Goal: Task Accomplishment & Management: Complete application form

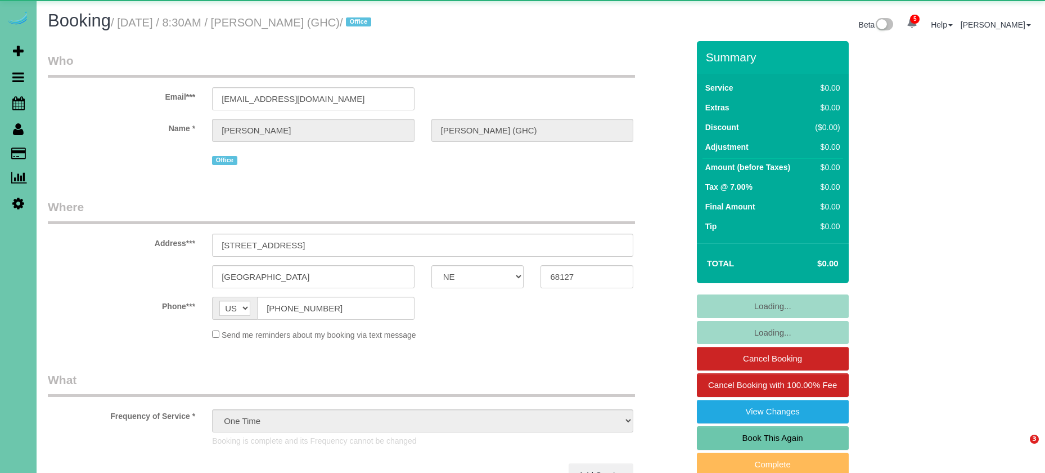
select select "NE"
select select "object:948"
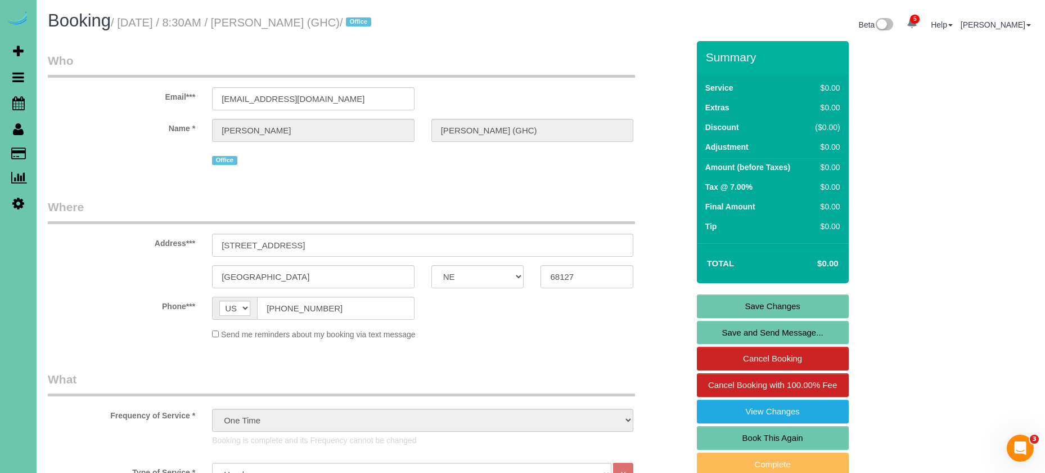
click at [771, 438] on link "Book This Again" at bounding box center [773, 438] width 152 height 24
select select "NE"
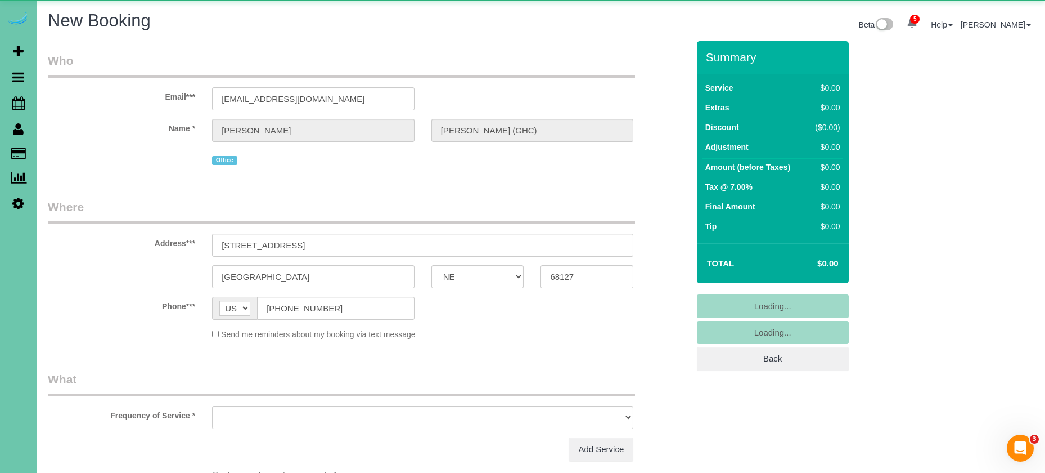
select select "string:fspay"
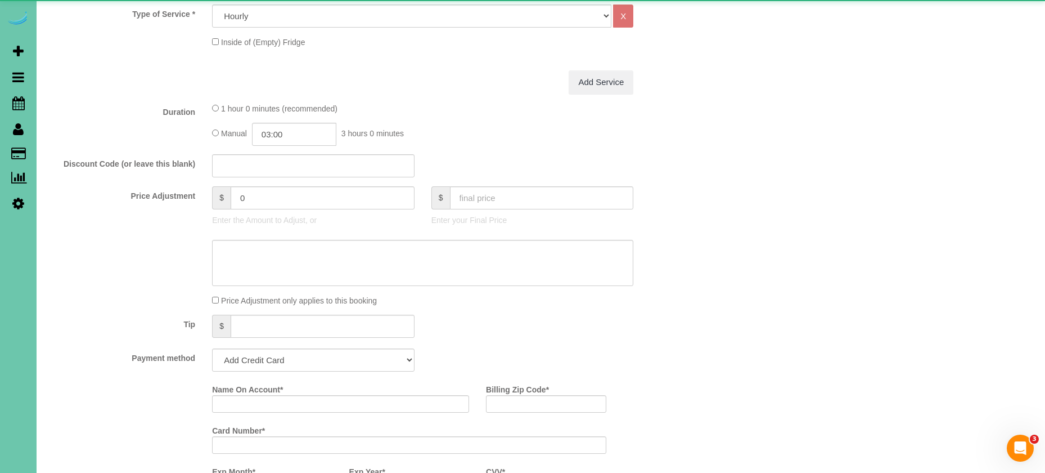
select select "object:1661"
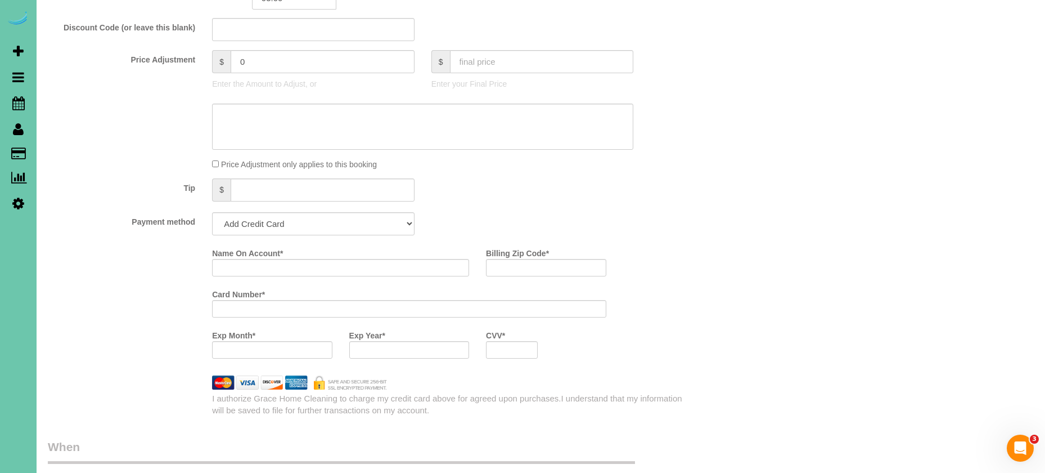
scroll to position [591, 0]
select select "string:check"
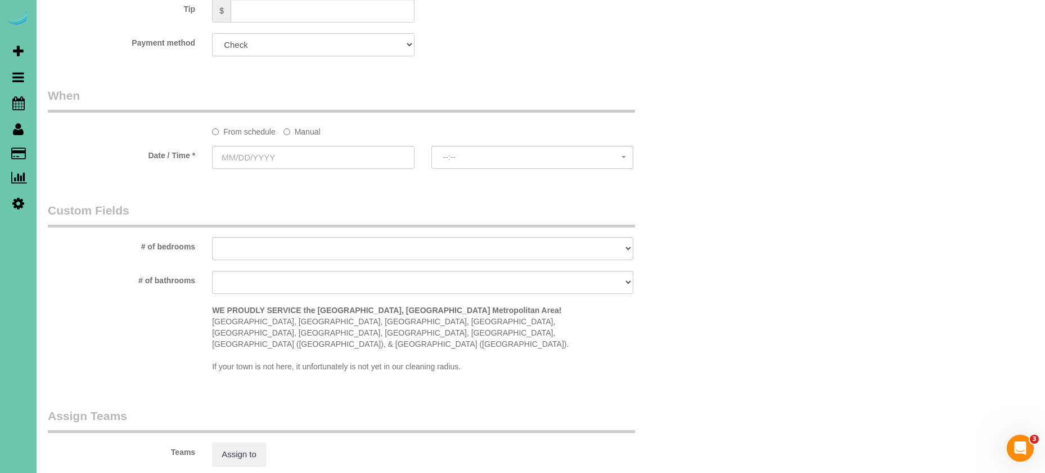
scroll to position [770, 0]
click at [309, 127] on label "Manual" at bounding box center [302, 129] width 37 height 15
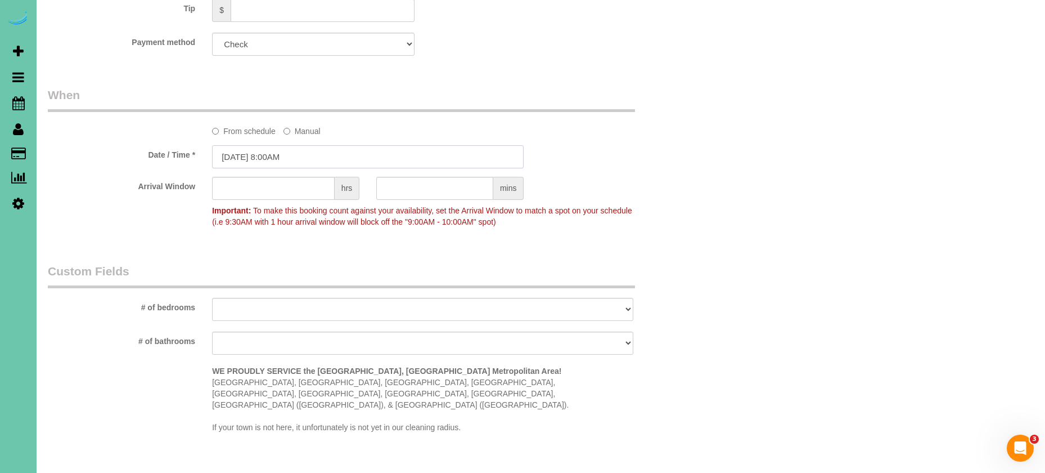
click at [299, 160] on input "[DATE] 8:00AM" at bounding box center [368, 156] width 312 height 23
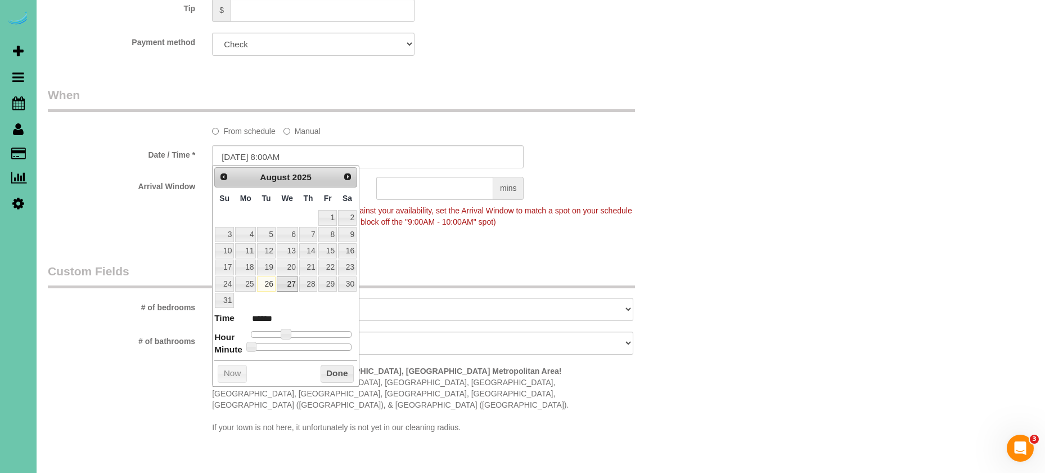
click at [284, 282] on link "27" at bounding box center [287, 283] width 21 height 15
drag, startPoint x: 424, startPoint y: 274, endPoint x: 377, endPoint y: 266, distance: 47.5
click at [424, 274] on legend "Custom Fields" at bounding box center [341, 275] width 587 height 25
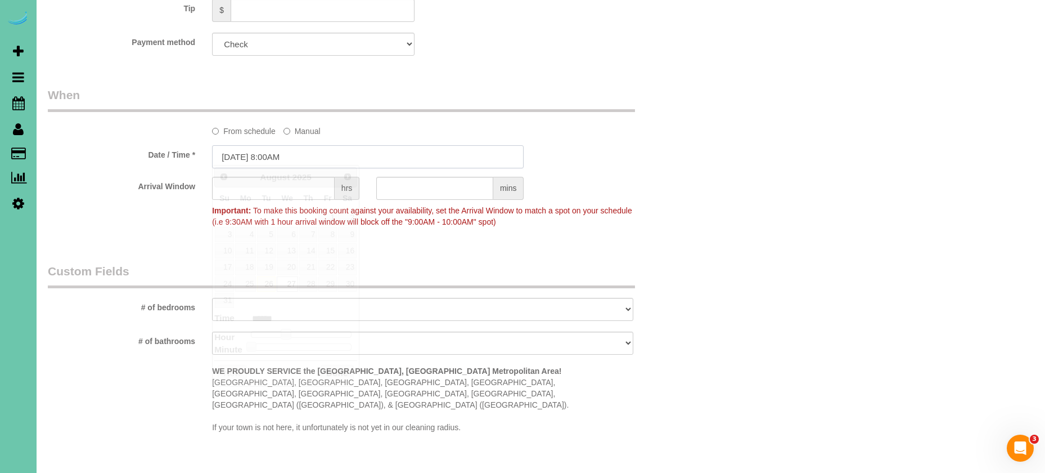
click at [280, 154] on input "[DATE] 8:00AM" at bounding box center [368, 156] width 312 height 23
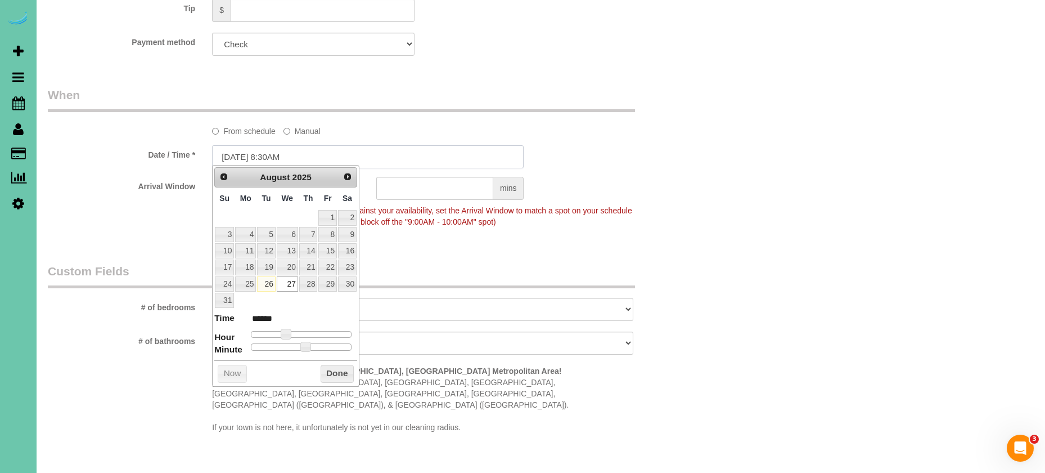
type input "[DATE] 8:30AM"
click at [529, 239] on div "Who Email*** [EMAIL_ADDRESS][DOMAIN_NAME] Name * [PERSON_NAME] (GHC) Office Whe…" at bounding box center [368, 41] width 658 height 1540
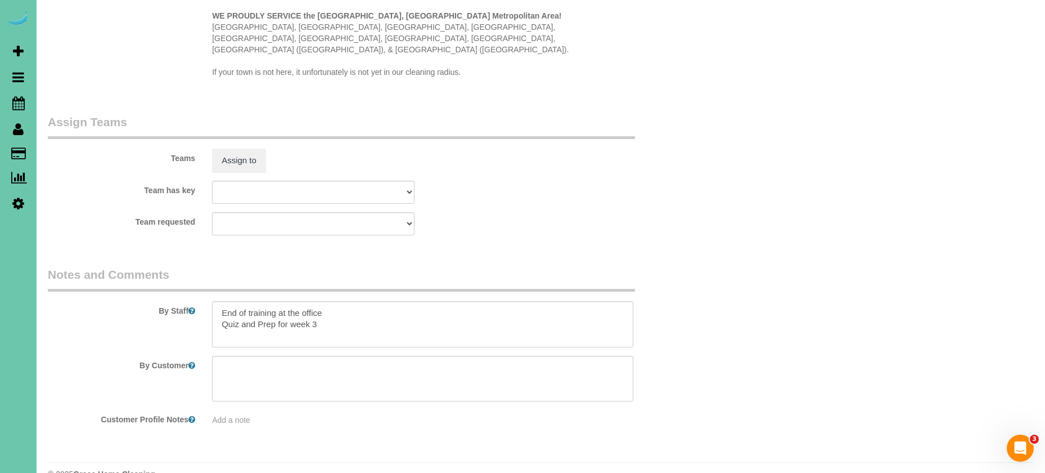
scroll to position [1122, 0]
drag, startPoint x: 189, startPoint y: 265, endPoint x: 238, endPoint y: 263, distance: 49.0
click at [187, 269] on fieldset "Notes and Comments By Staff By Customer Customer Profile Notes Add a note" at bounding box center [368, 353] width 641 height 168
type textarea "meeting & cleaning of the office"
click at [234, 151] on button "Assign to" at bounding box center [239, 163] width 54 height 24
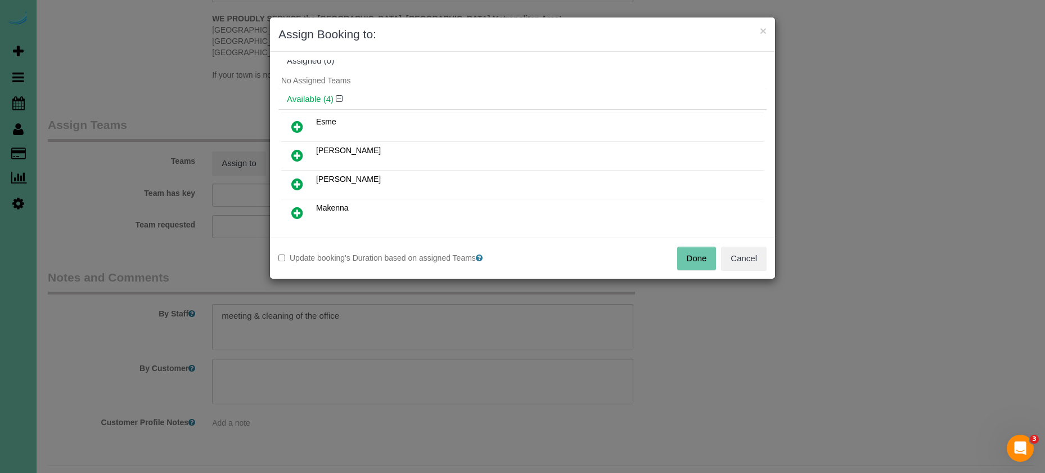
scroll to position [10, 0]
drag, startPoint x: 302, startPoint y: 209, endPoint x: 324, endPoint y: 232, distance: 32.6
click at [302, 209] on icon at bounding box center [297, 212] width 12 height 14
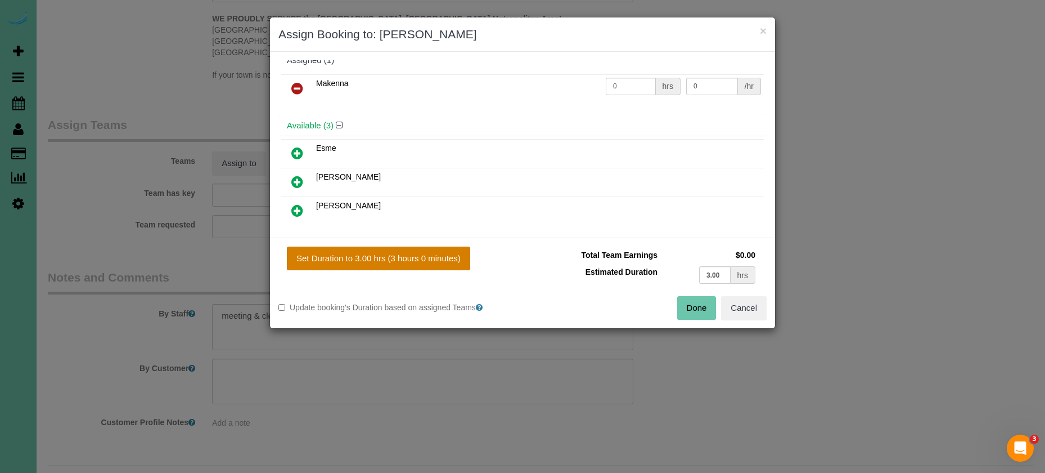
click at [390, 258] on button "Set Duration to 3.00 hrs (3 hours 0 minutes)" at bounding box center [378, 258] width 183 height 24
type input "3.00"
drag, startPoint x: 696, startPoint y: 303, endPoint x: 694, endPoint y: 284, distance: 19.8
click at [696, 303] on button "Done" at bounding box center [696, 308] width 39 height 24
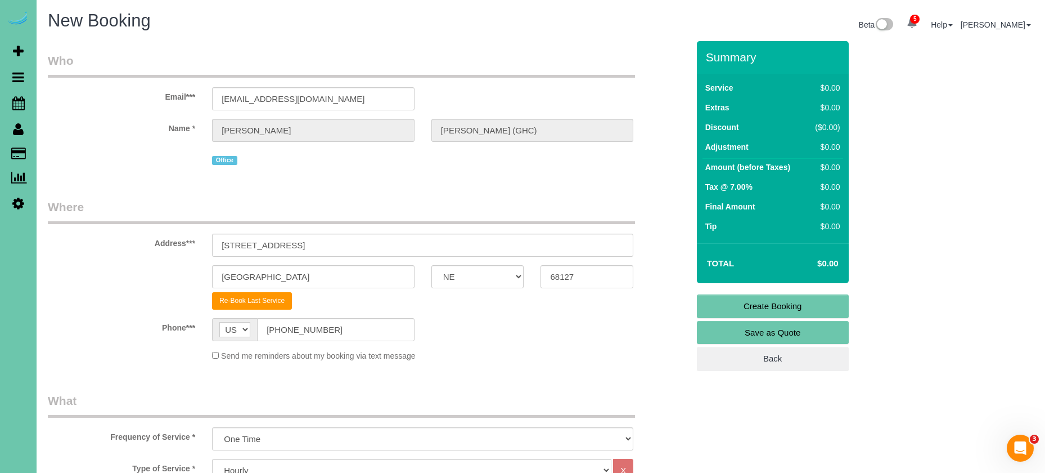
scroll to position [0, 0]
click at [712, 312] on link "Create Booking" at bounding box center [773, 306] width 152 height 24
